Goal: Check status: Check status

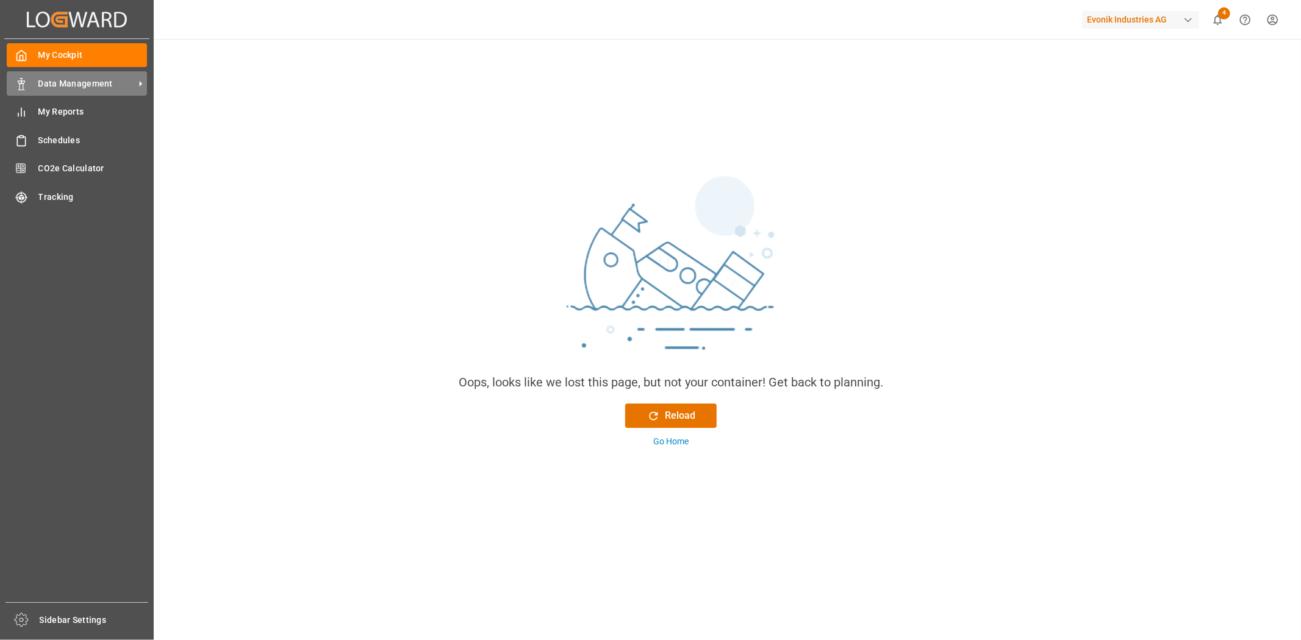
click at [26, 83] on icon at bounding box center [21, 84] width 12 height 12
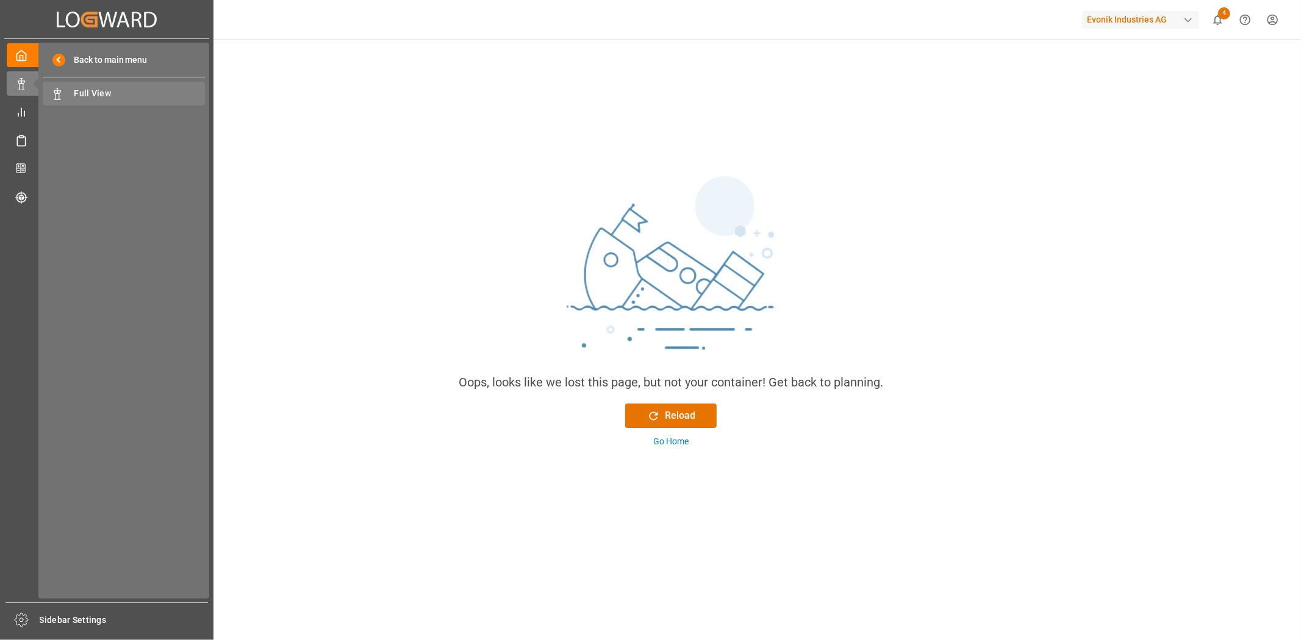
click at [114, 92] on span "Full View" at bounding box center [139, 93] width 131 height 13
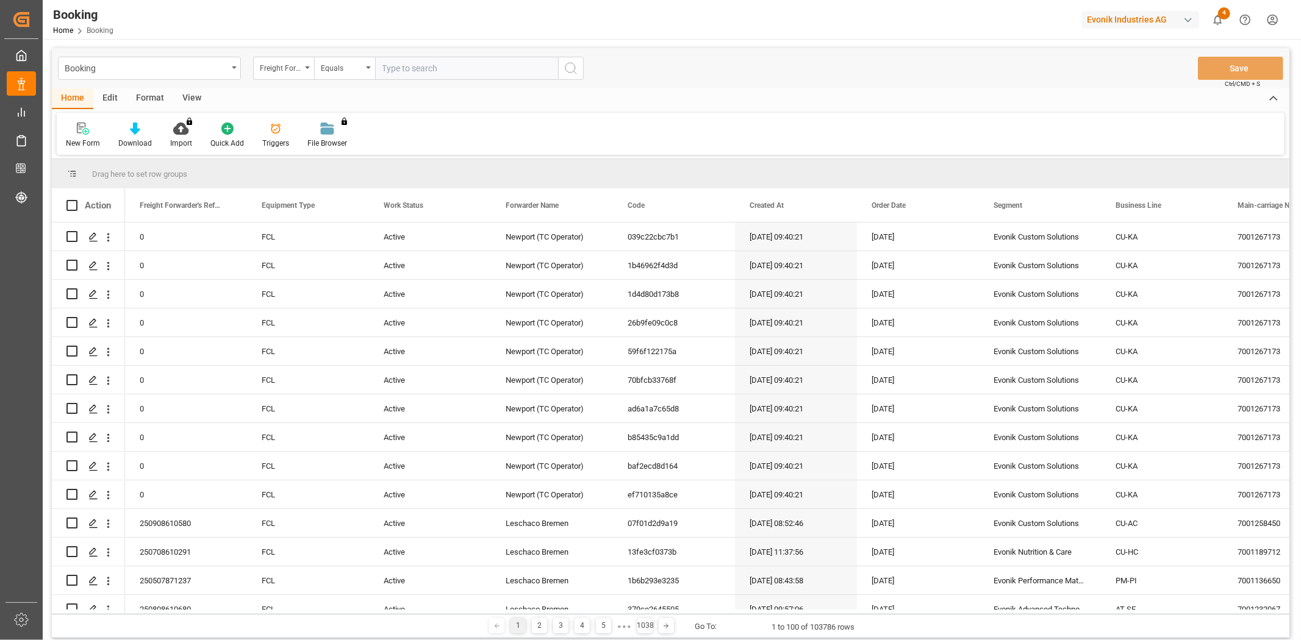
click at [303, 71] on div "Freight Forwarder's Reference No." at bounding box center [283, 68] width 61 height 23
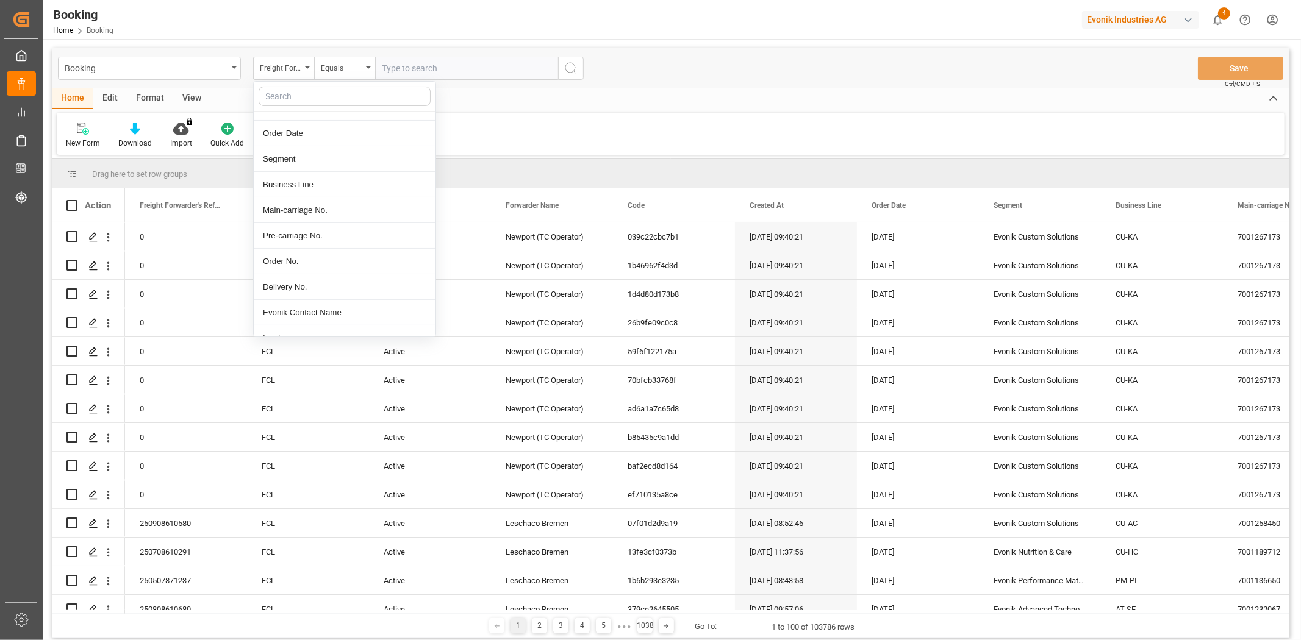
scroll to position [203, 0]
click at [316, 207] on div "Order No." at bounding box center [345, 203] width 182 height 26
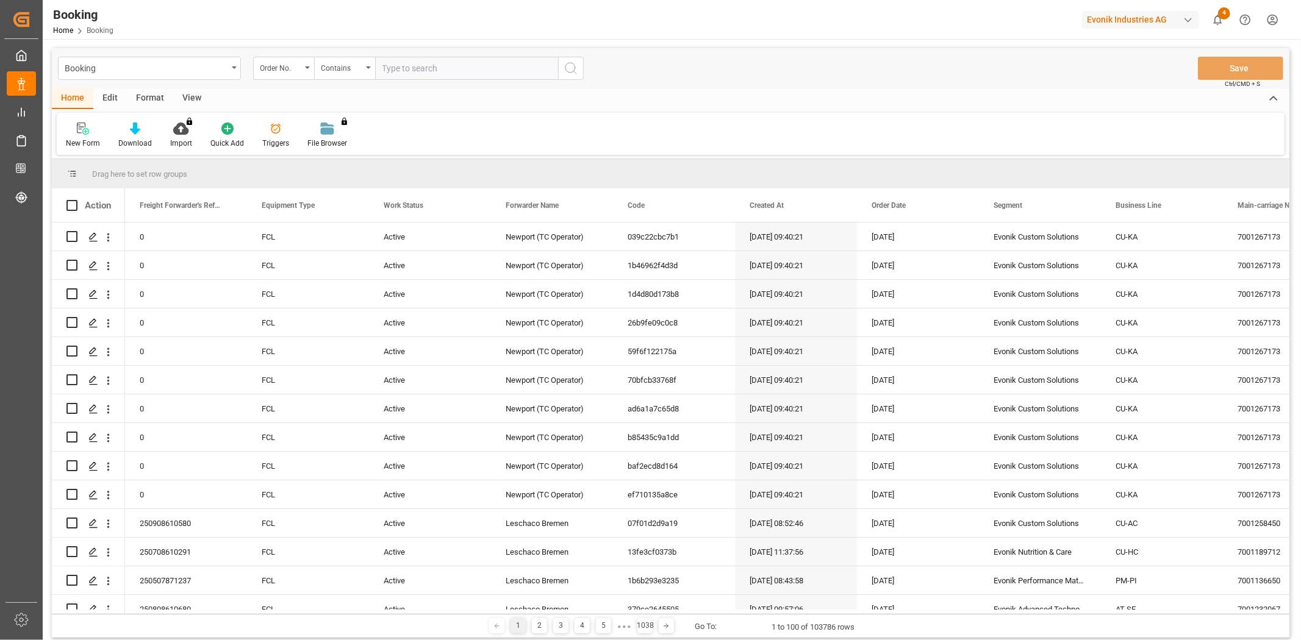
click at [418, 78] on input "text" at bounding box center [466, 68] width 183 height 23
paste input "2007051746"
type input "2007051746"
click at [567, 71] on circle "search button" at bounding box center [570, 68] width 10 height 10
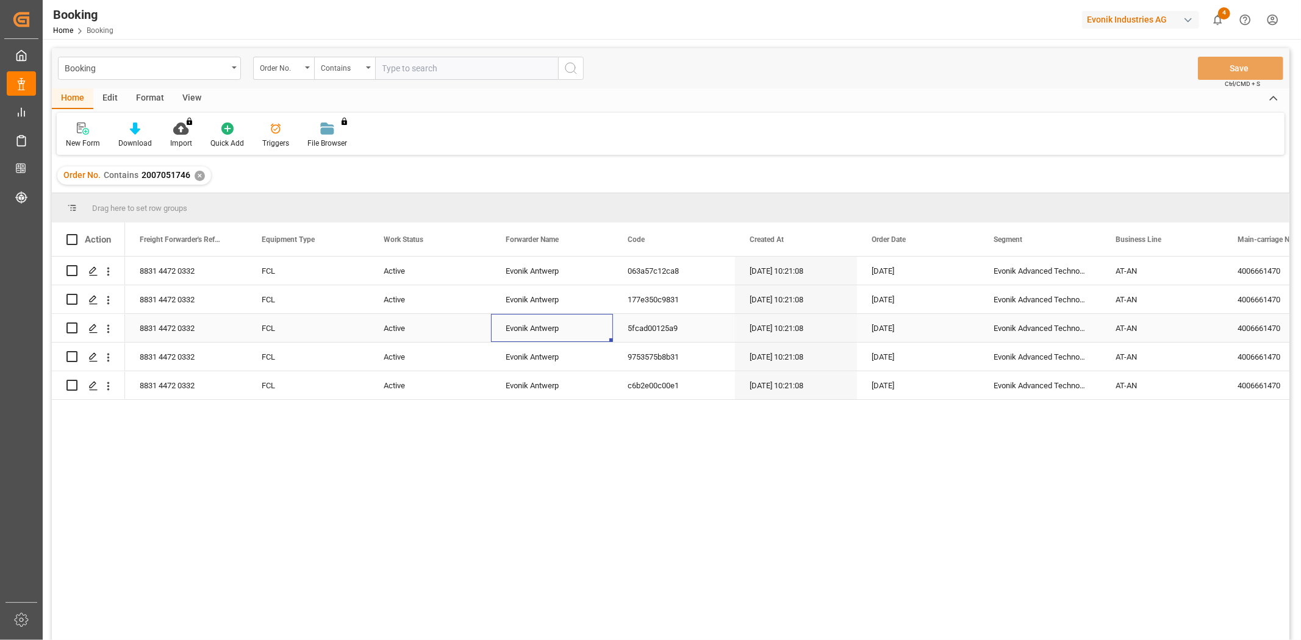
click at [536, 330] on div "Evonik Antwerp" at bounding box center [552, 328] width 122 height 28
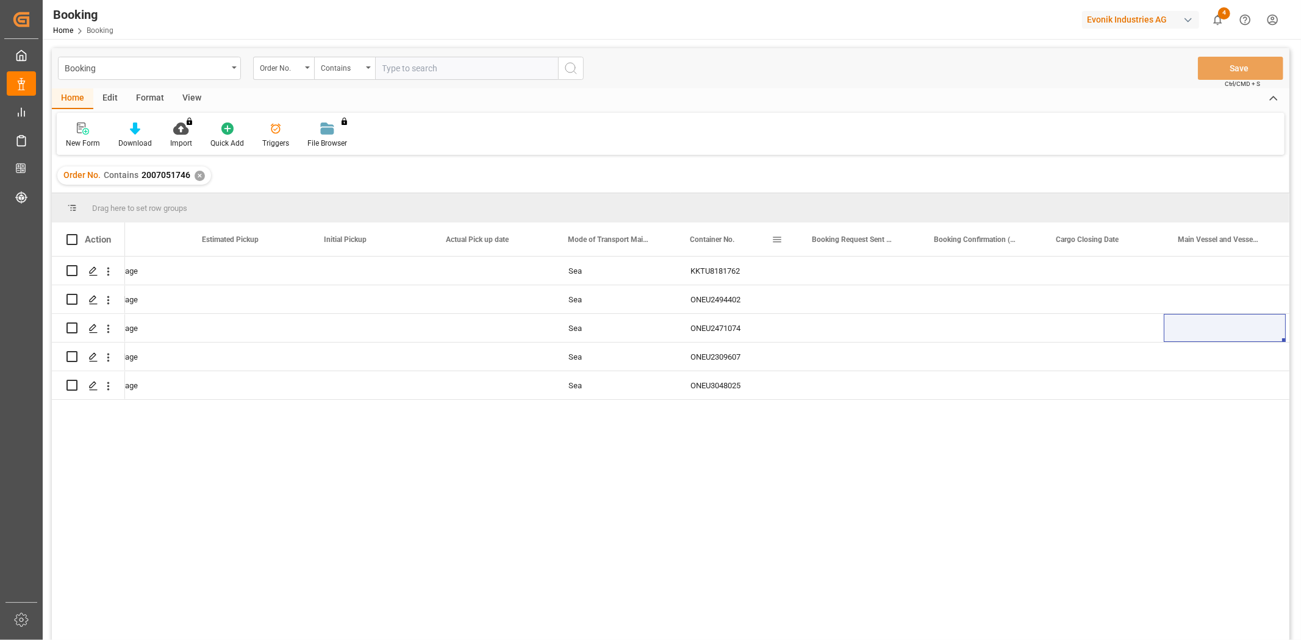
click at [770, 238] on div "Container No." at bounding box center [731, 240] width 82 height 34
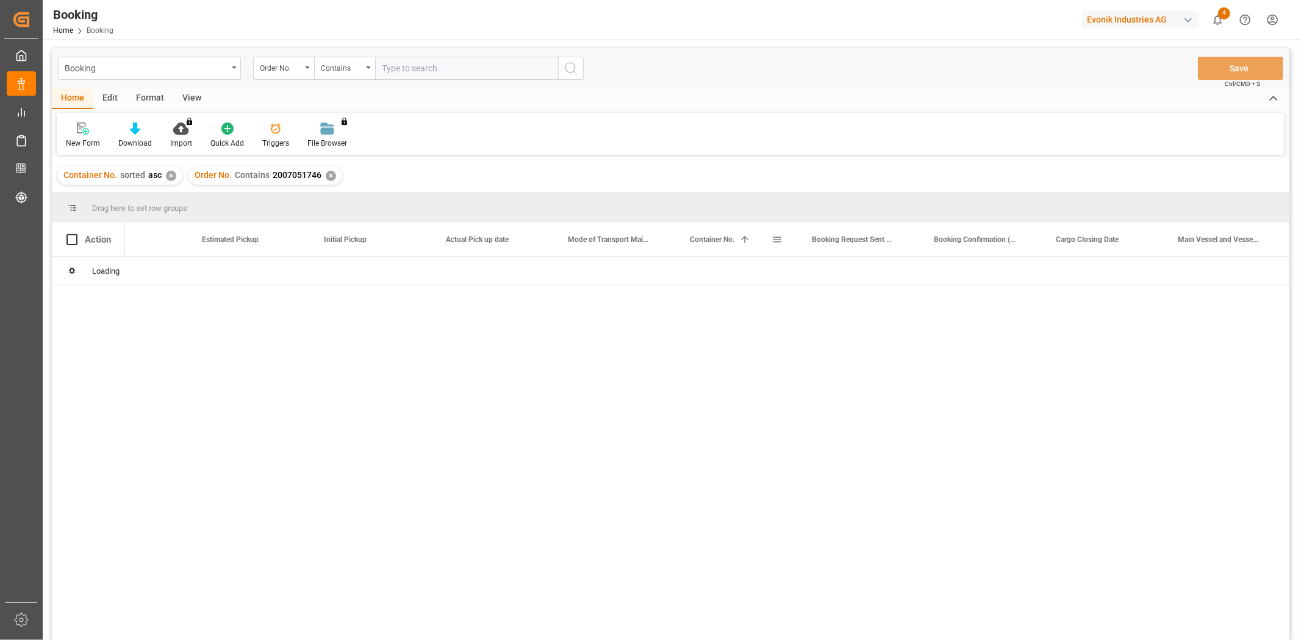
click at [776, 240] on span at bounding box center [777, 239] width 11 height 11
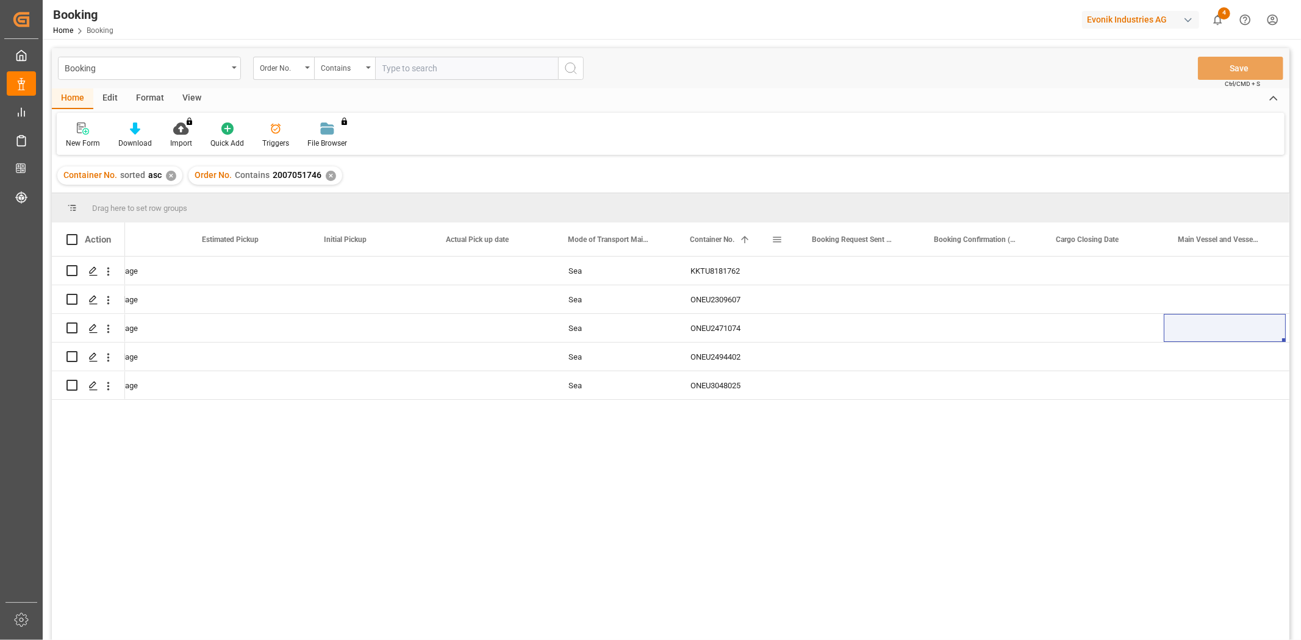
click at [779, 240] on span at bounding box center [777, 239] width 11 height 11
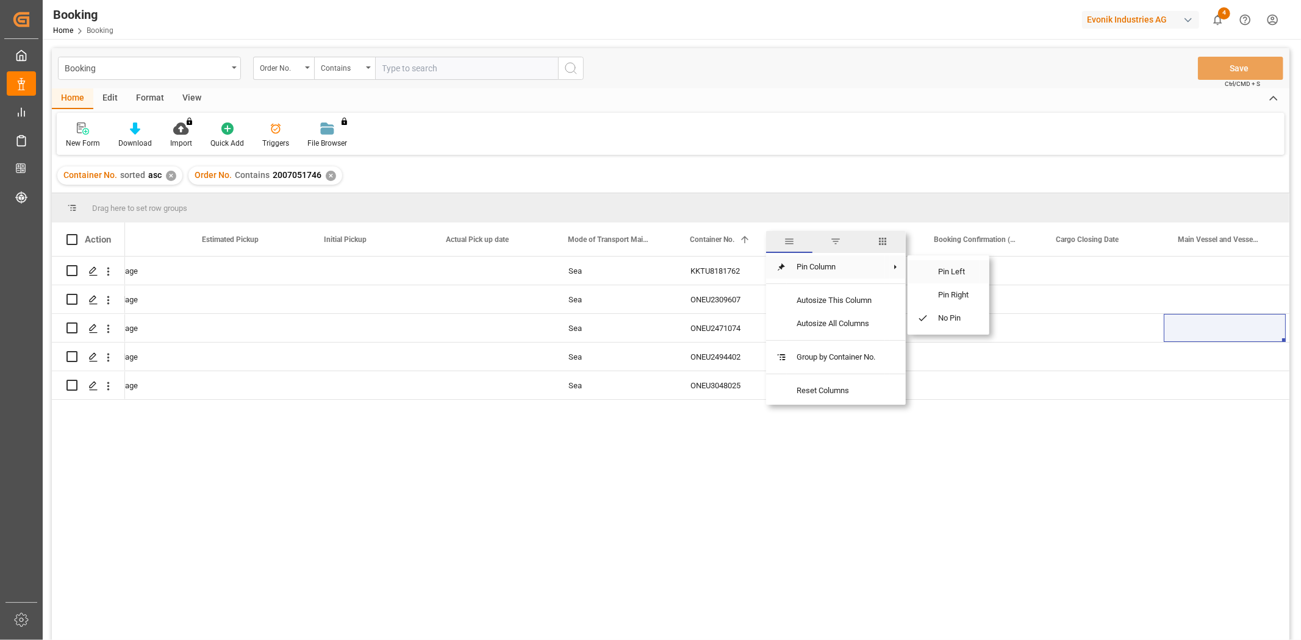
click at [947, 274] on span "Pin Left" at bounding box center [953, 271] width 51 height 23
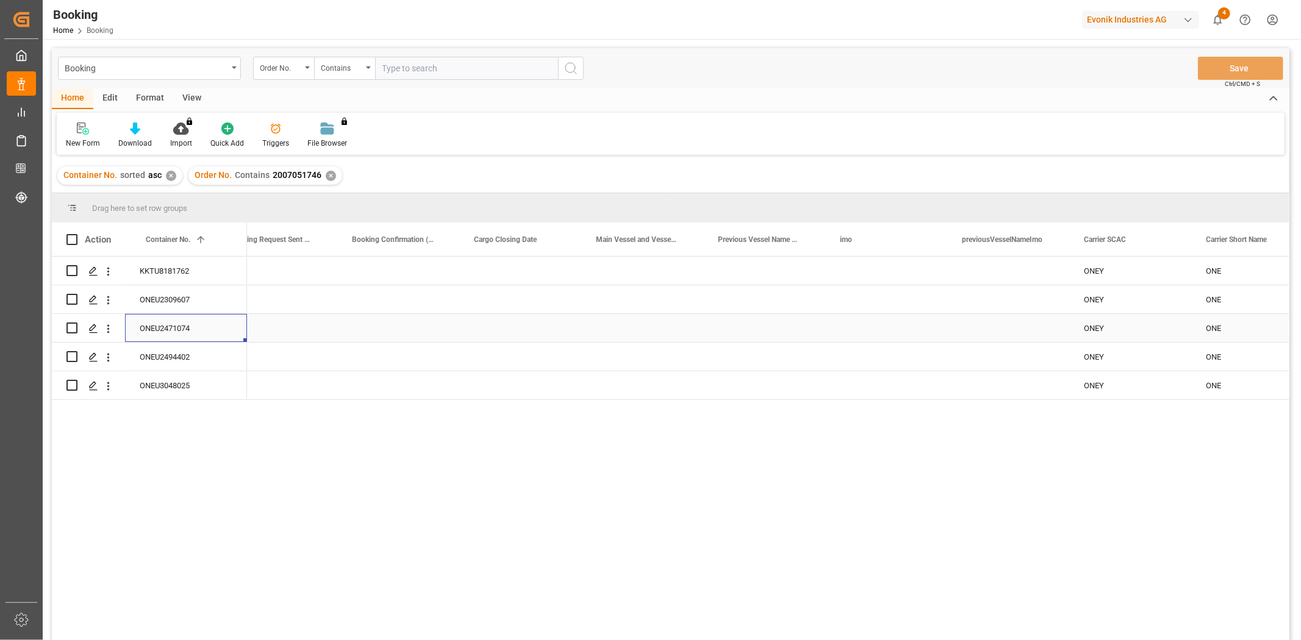
click at [175, 332] on div "ONEU2471074" at bounding box center [186, 328] width 122 height 28
click at [410, 74] on input "text" at bounding box center [466, 68] width 183 height 23
click at [326, 178] on div "✕" at bounding box center [331, 176] width 10 height 10
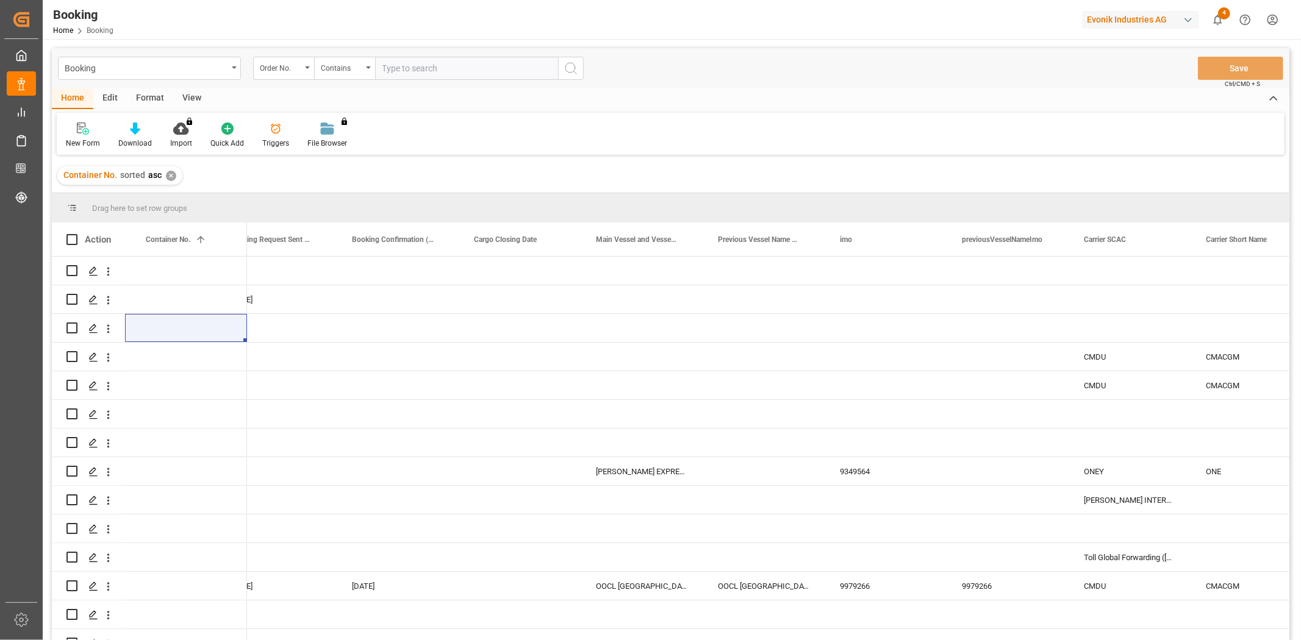
click at [403, 70] on input "text" at bounding box center [466, 68] width 183 height 23
paste input "2006900546"
type input "2006900546"
click at [568, 68] on icon "search button" at bounding box center [571, 68] width 15 height 15
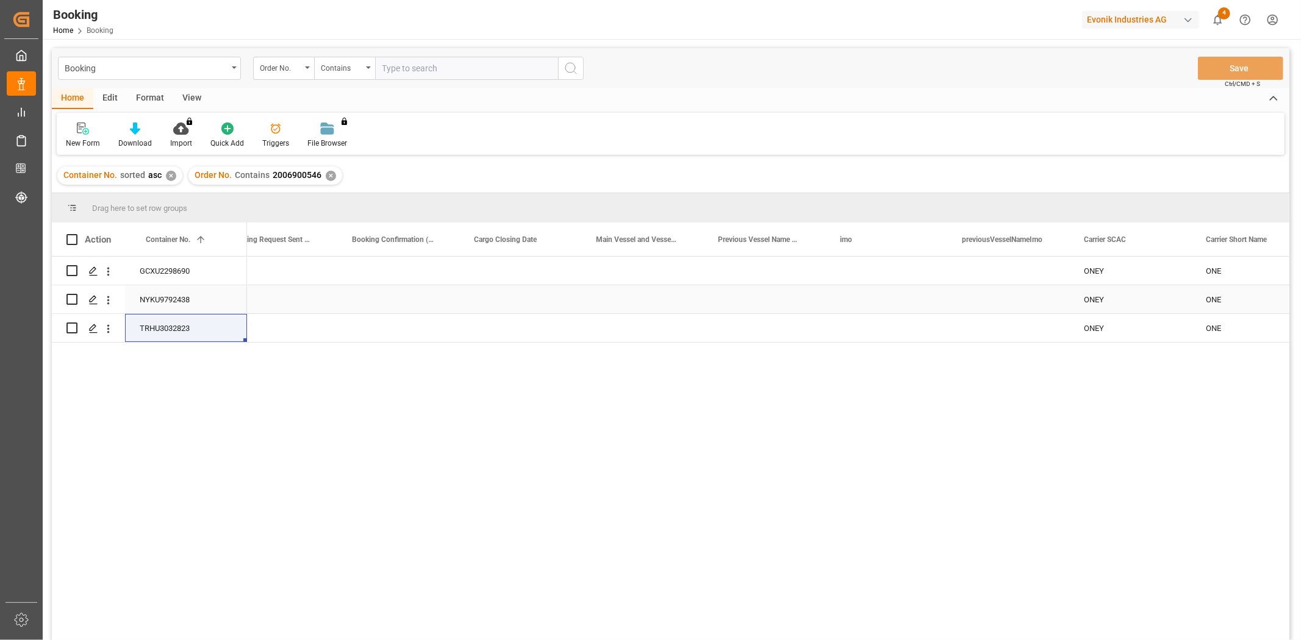
click at [171, 310] on div "NYKU9792438" at bounding box center [186, 299] width 122 height 28
